Goal: Task Accomplishment & Management: Use online tool/utility

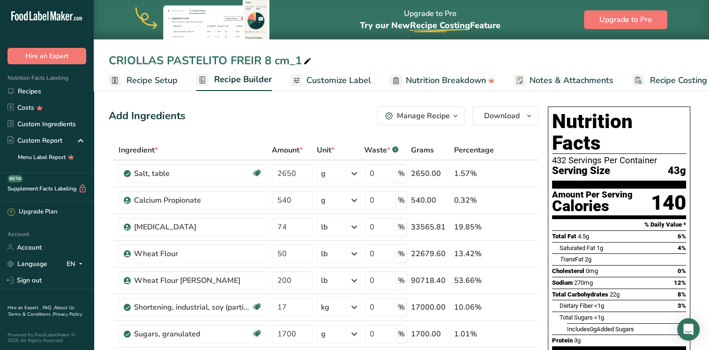
scroll to position [0, 3]
click at [129, 77] on span "Recipe Setup" at bounding box center [148, 80] width 51 height 13
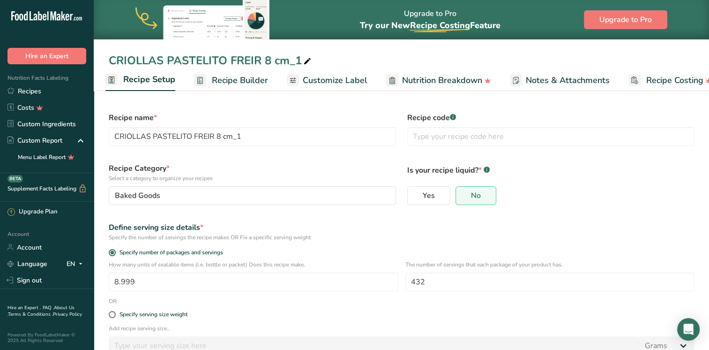
scroll to position [60, 0]
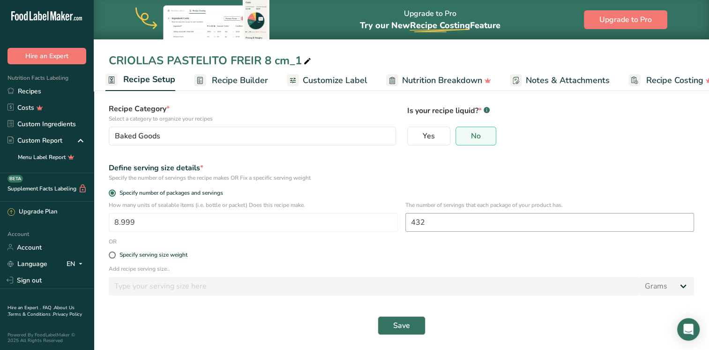
drag, startPoint x: 428, startPoint y: 232, endPoint x: 433, endPoint y: 222, distance: 11.6
click at [433, 222] on div "The number of servings that each package of your product has. 432" at bounding box center [549, 219] width 289 height 37
drag, startPoint x: 433, startPoint y: 222, endPoint x: 376, endPoint y: 216, distance: 57.0
click at [376, 216] on div "How many units of sealable items (i.e. bottle or packet) Does this recipe make.…" at bounding box center [401, 219] width 597 height 37
type input "216"
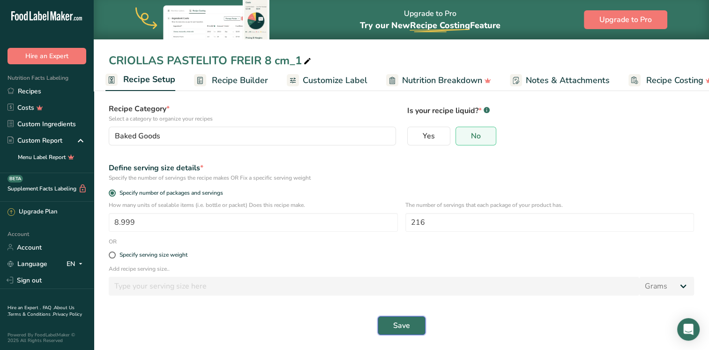
click at [409, 320] on span "Save" at bounding box center [401, 325] width 17 height 11
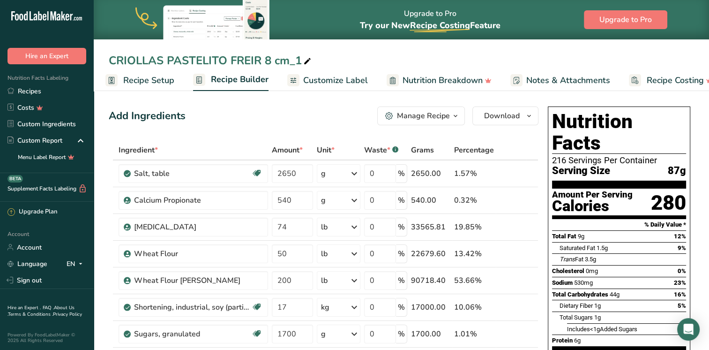
click at [131, 83] on span "Recipe Setup" at bounding box center [148, 80] width 51 height 13
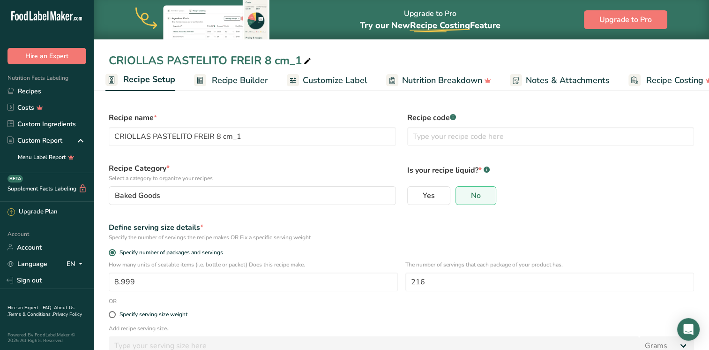
scroll to position [60, 0]
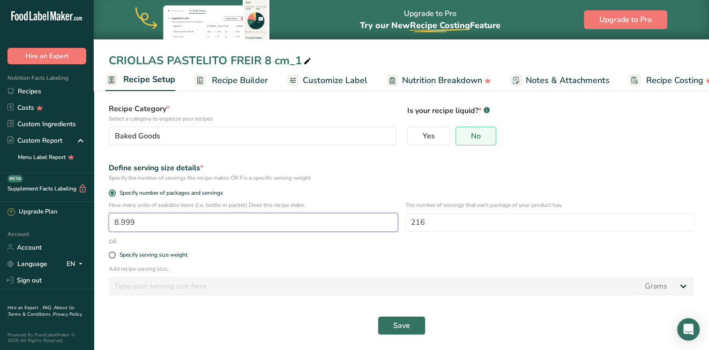
drag, startPoint x: 162, startPoint y: 223, endPoint x: -2, endPoint y: 233, distance: 164.4
click at [0, 233] on html ".a-20{fill:#fff;} Hire an Expert Nutrition Facts Labeling Recipes Costs Custom …" at bounding box center [354, 144] width 709 height 409
type input "10"
click at [378, 316] on button "Save" at bounding box center [402, 325] width 48 height 19
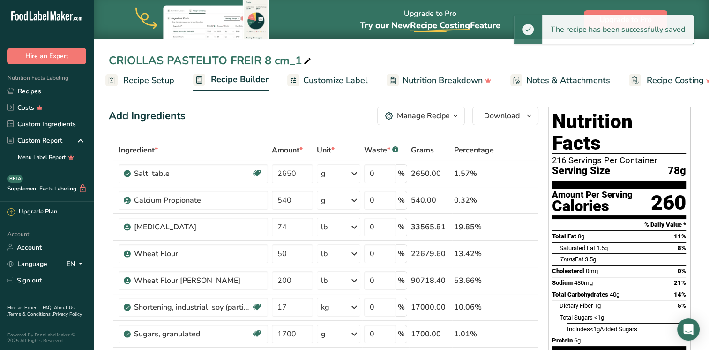
scroll to position [0, 0]
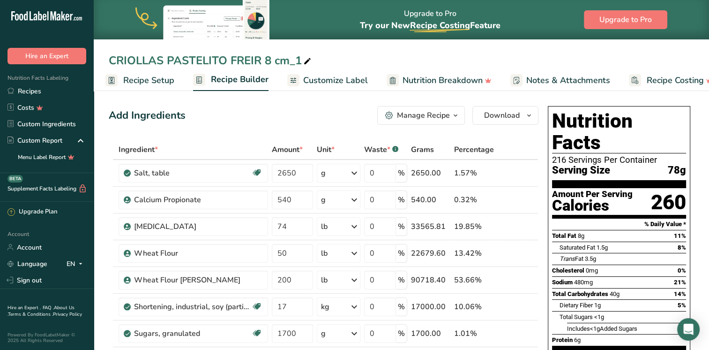
click at [144, 81] on span "Recipe Setup" at bounding box center [148, 80] width 51 height 13
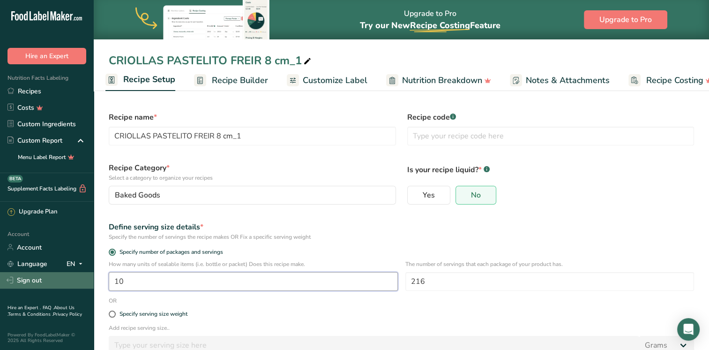
drag, startPoint x: 170, startPoint y: 281, endPoint x: 46, endPoint y: 277, distance: 123.3
click at [46, 277] on div ".a-20{fill:#fff;} Hire an Expert Nutrition Facts Labeling Recipes Costs Custom …" at bounding box center [354, 204] width 709 height 409
type input "15"
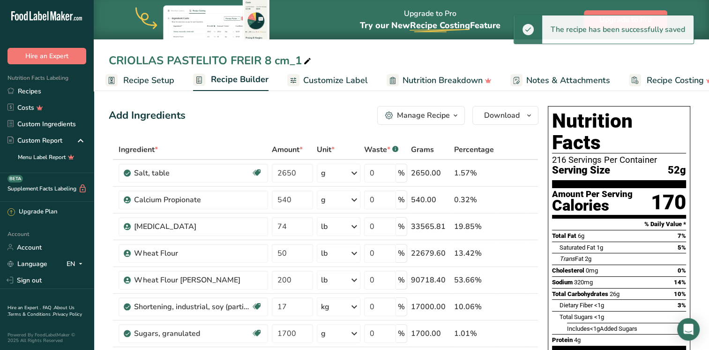
click at [165, 76] on span "Recipe Setup" at bounding box center [148, 80] width 51 height 13
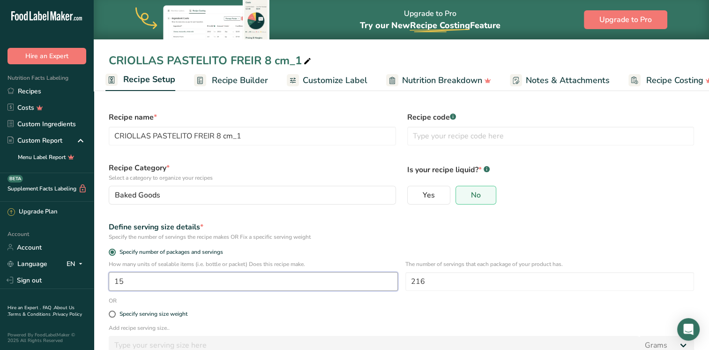
click at [150, 286] on input "15" at bounding box center [253, 281] width 289 height 19
type input "18"
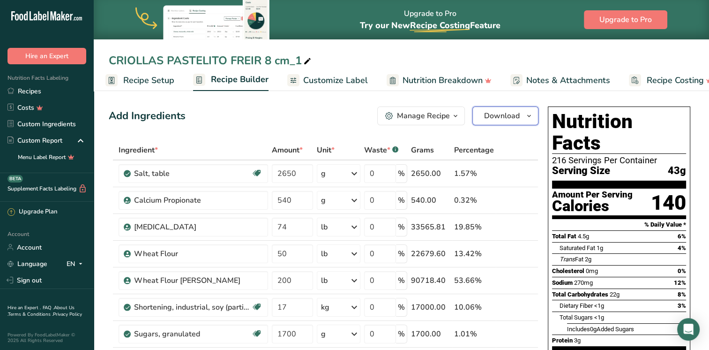
click at [501, 115] on span "Download" at bounding box center [502, 115] width 36 height 11
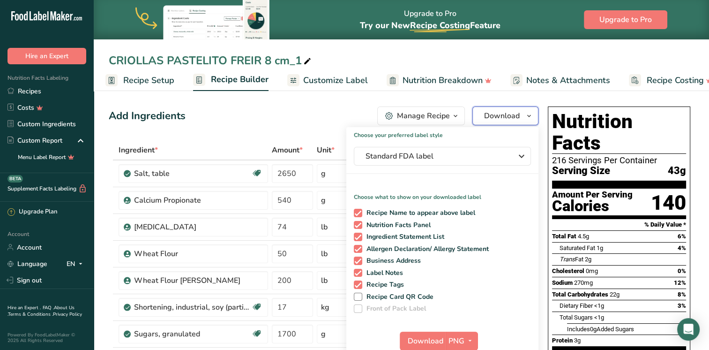
scroll to position [44, 0]
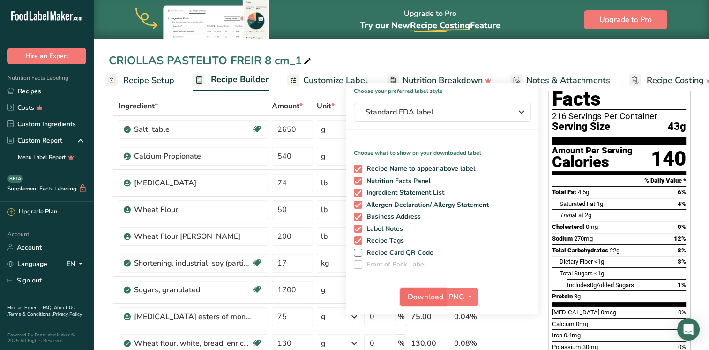
click at [417, 298] on span "Download" at bounding box center [426, 296] width 36 height 11
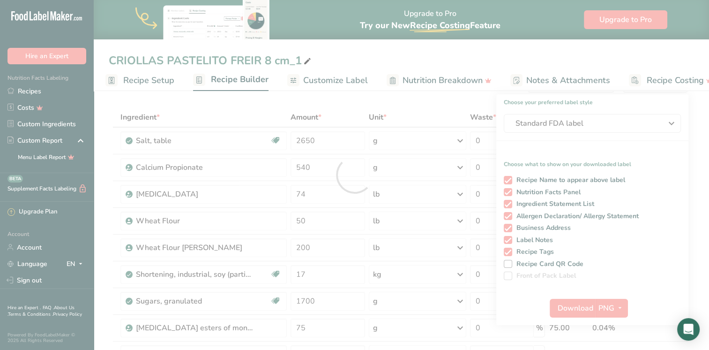
scroll to position [0, 0]
